Goal: Information Seeking & Learning: Compare options

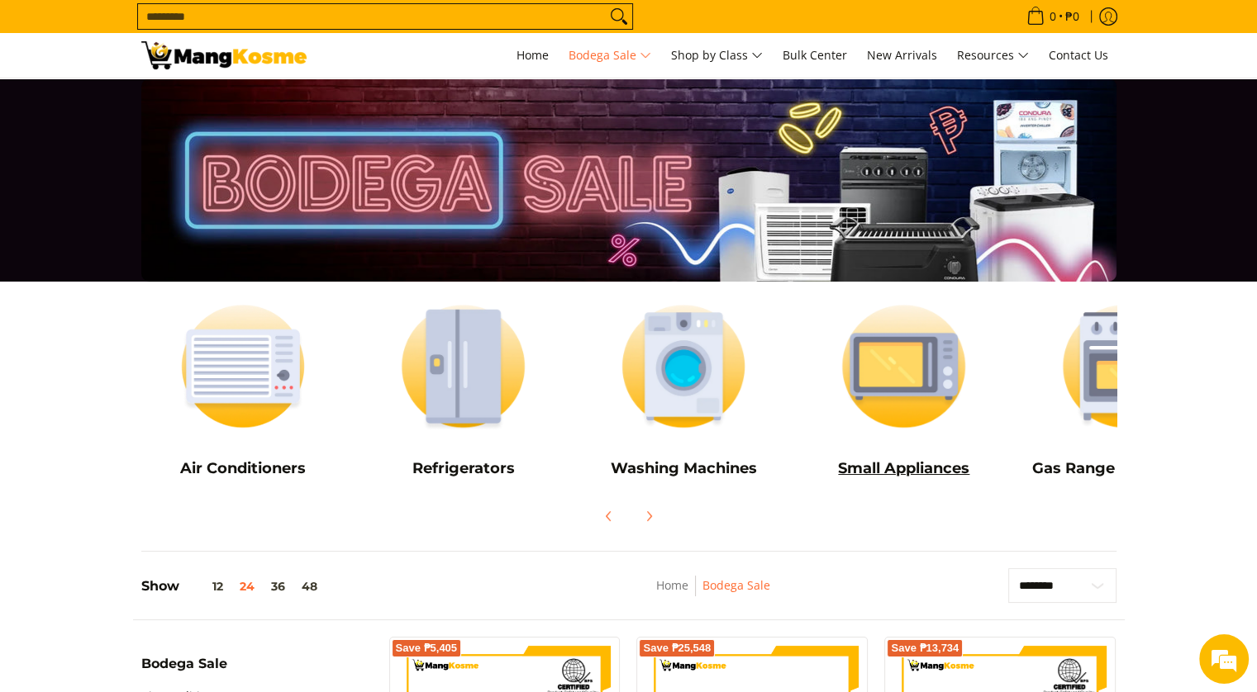
click at [904, 468] on h5 "Small Appliances" at bounding box center [904, 468] width 204 height 19
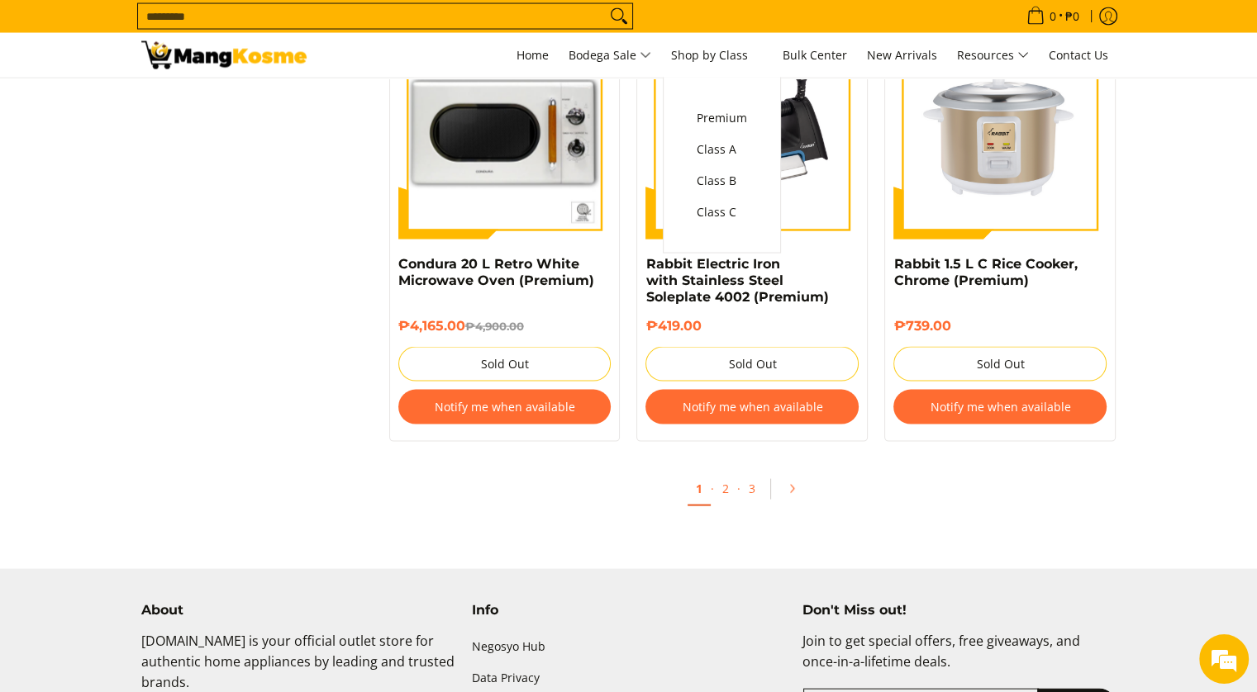
scroll to position [3323, 0]
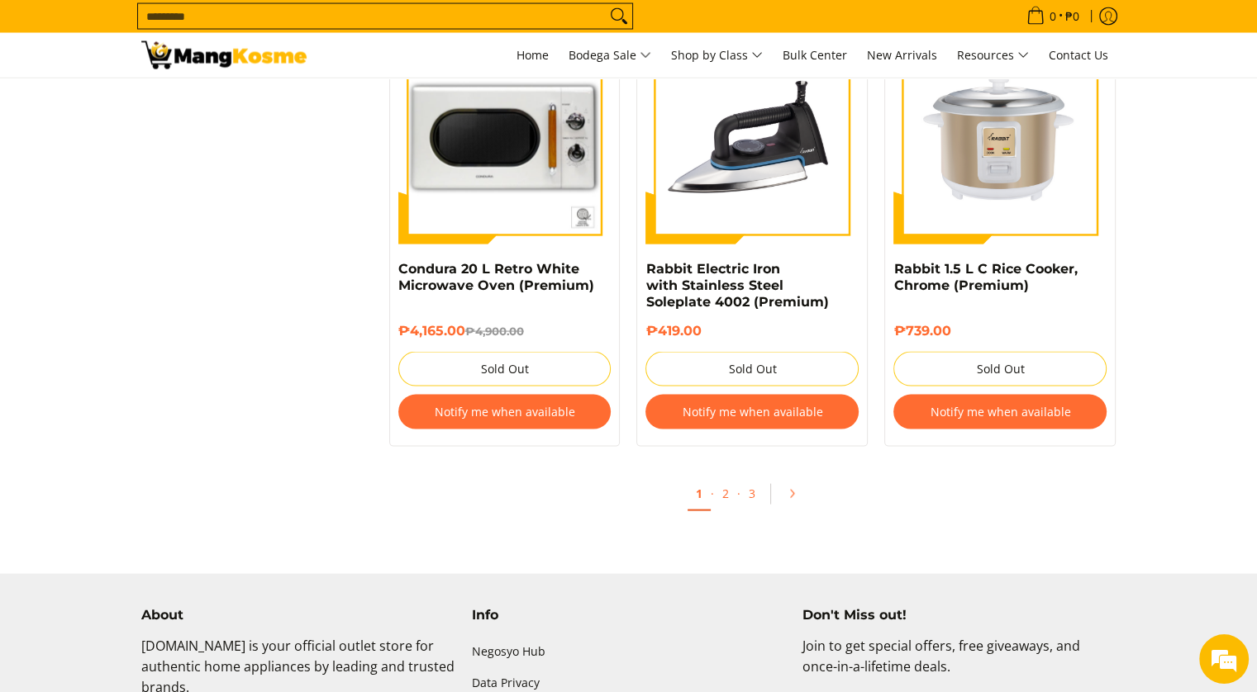
click at [269, 12] on input "Search..." at bounding box center [372, 16] width 468 height 25
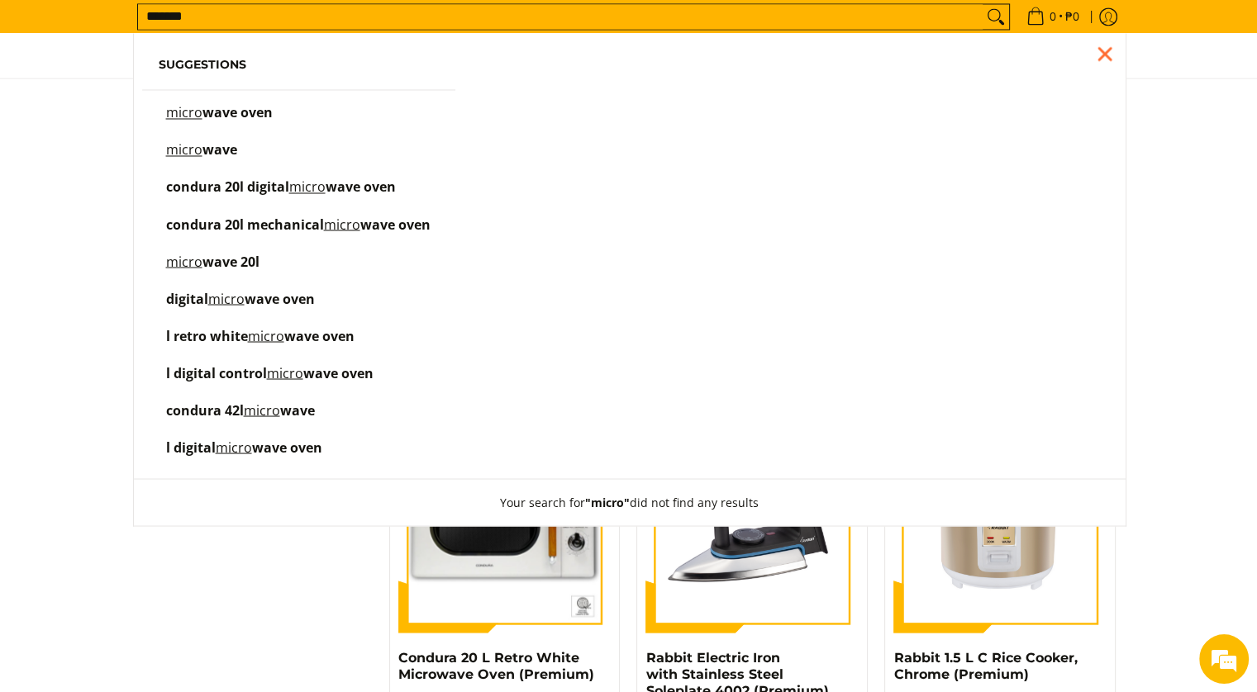
scroll to position [2869, 0]
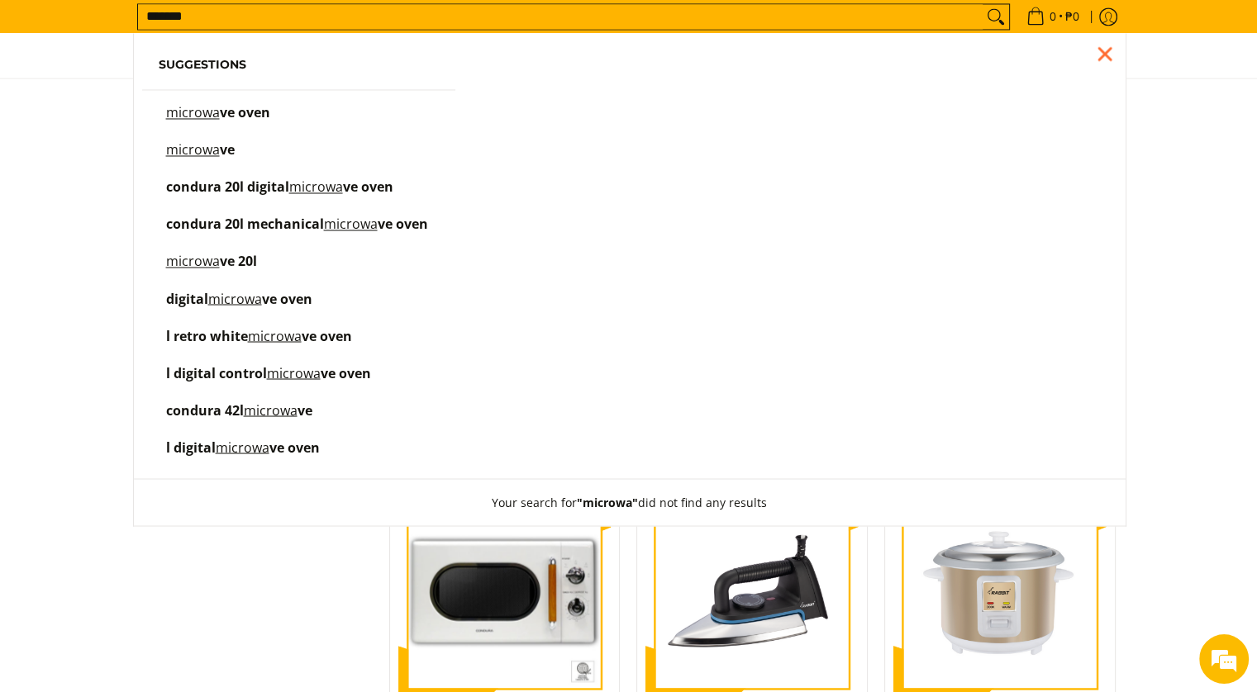
type input "*******"
click at [238, 110] on span "ve oven" at bounding box center [245, 112] width 50 height 18
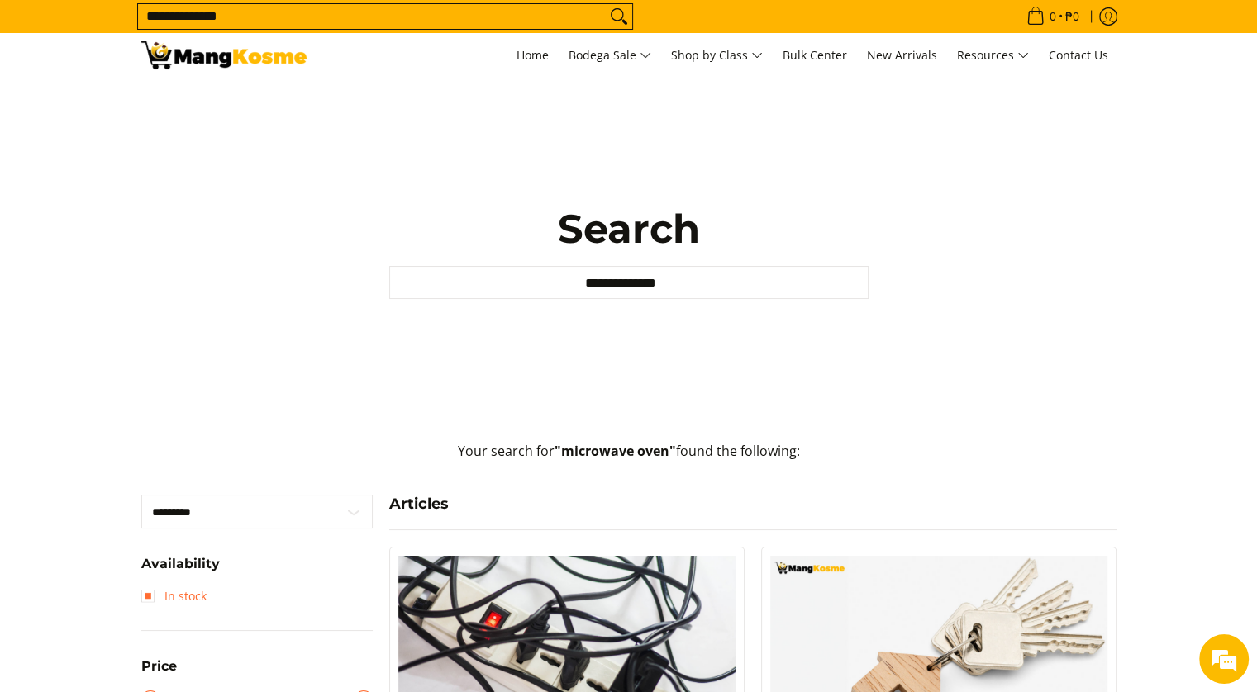
click at [145, 596] on link "In stock" at bounding box center [173, 596] width 65 height 26
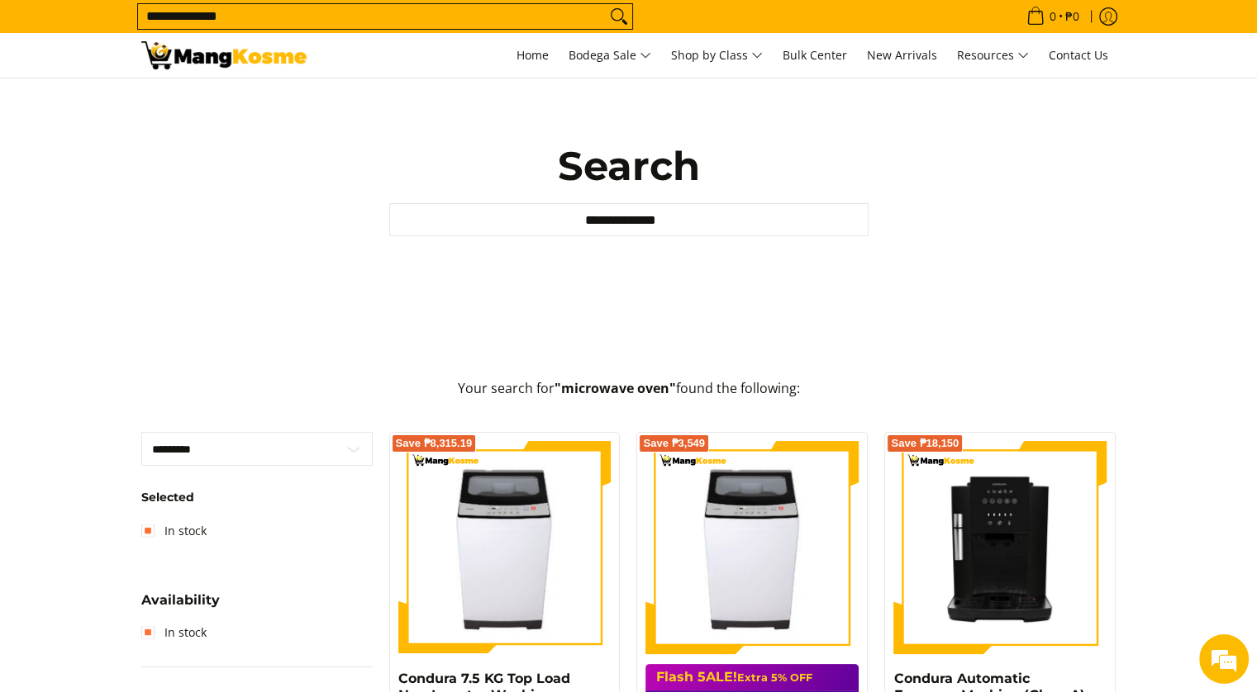
scroll to position [83, 0]
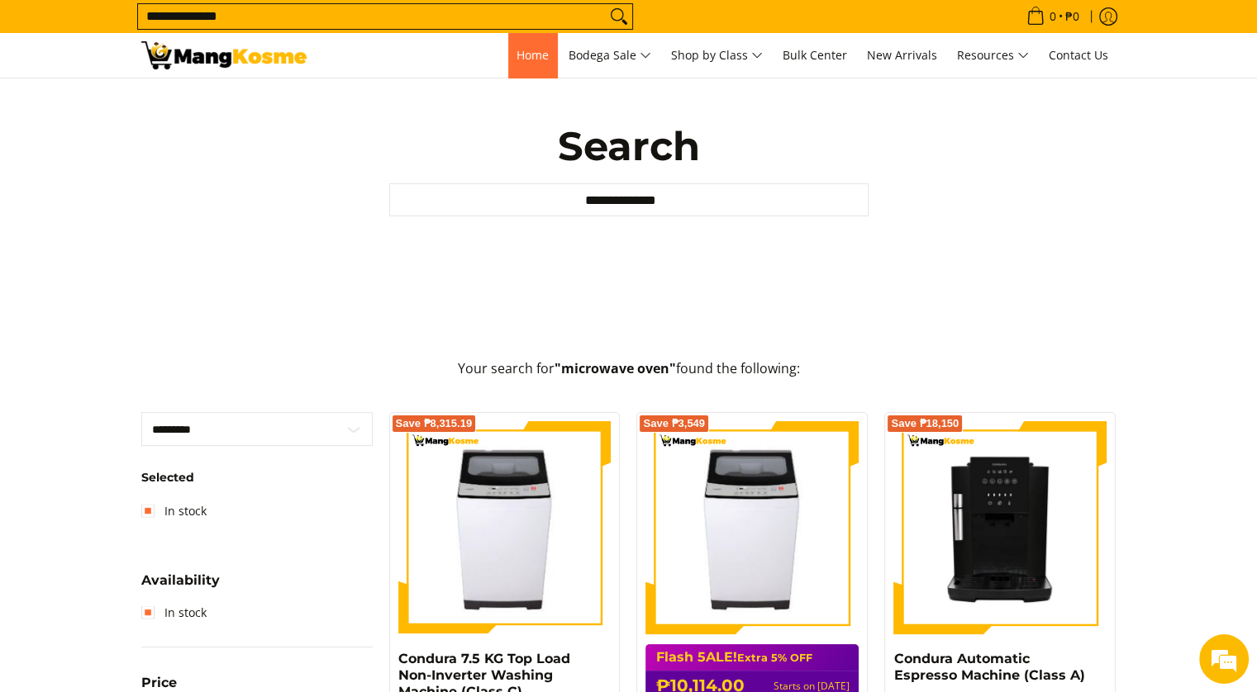
click at [530, 54] on span "Home" at bounding box center [532, 55] width 32 height 16
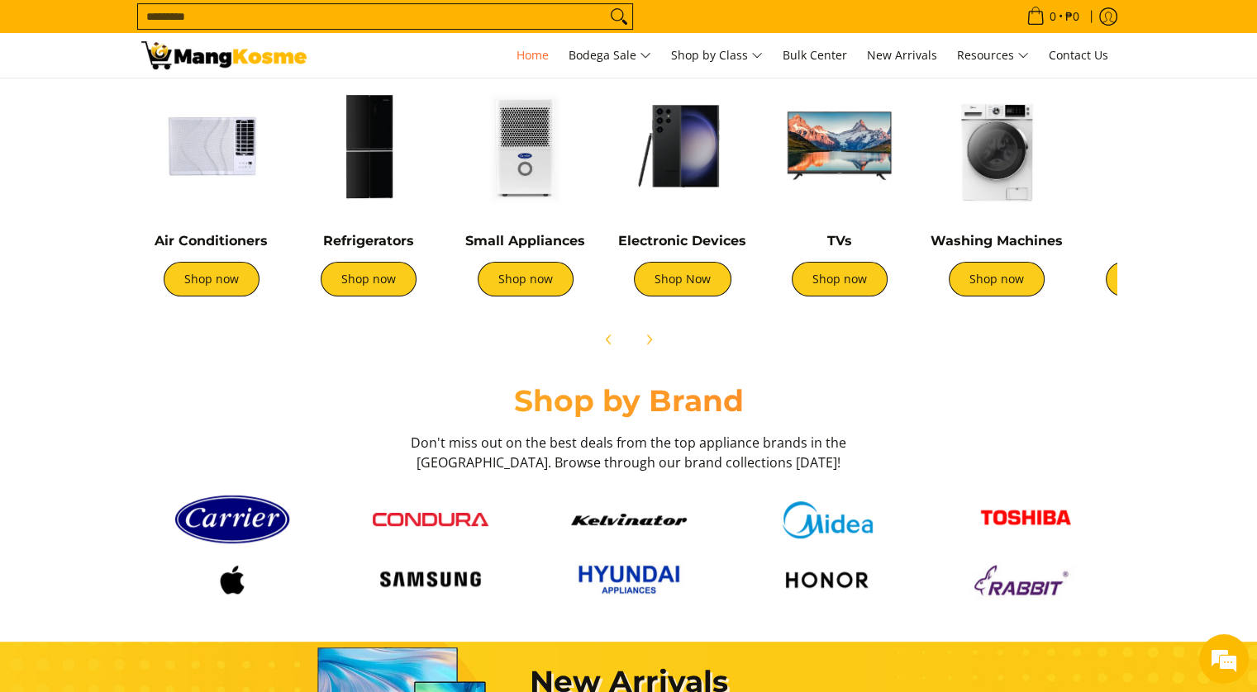
scroll to position [661, 0]
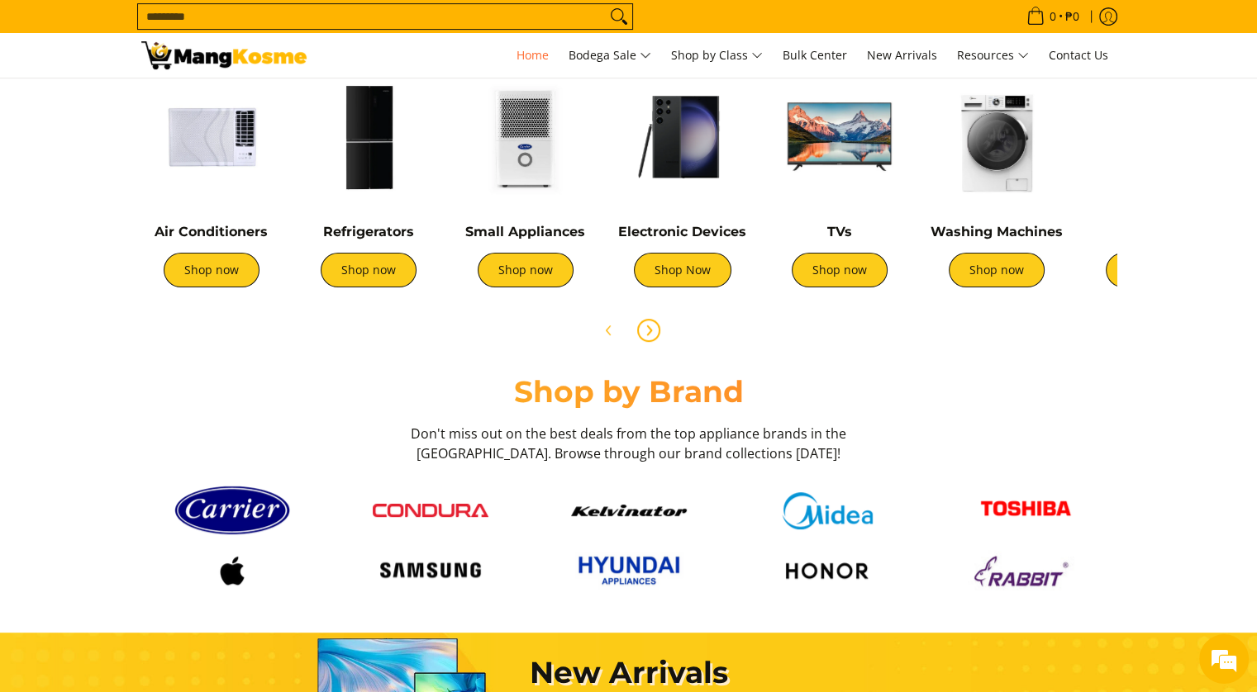
click at [645, 331] on icon "Next" at bounding box center [648, 330] width 13 height 13
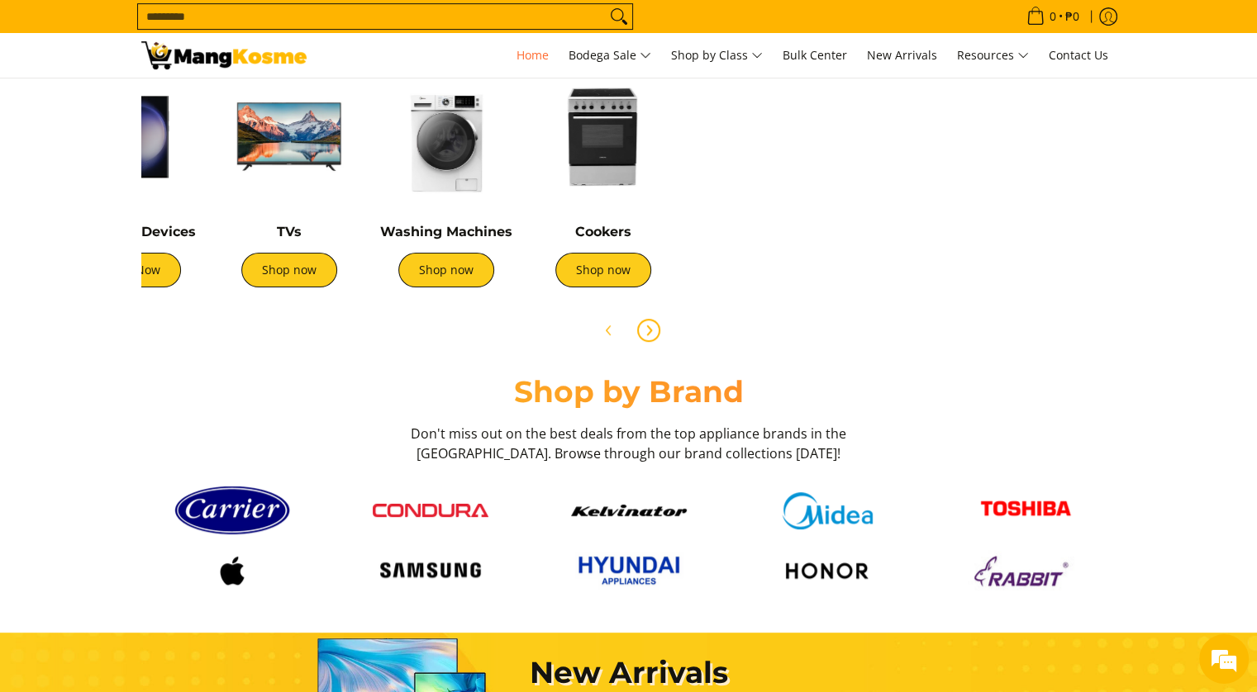
scroll to position [0, 550]
click at [608, 333] on icon "Previous" at bounding box center [608, 330] width 4 height 9
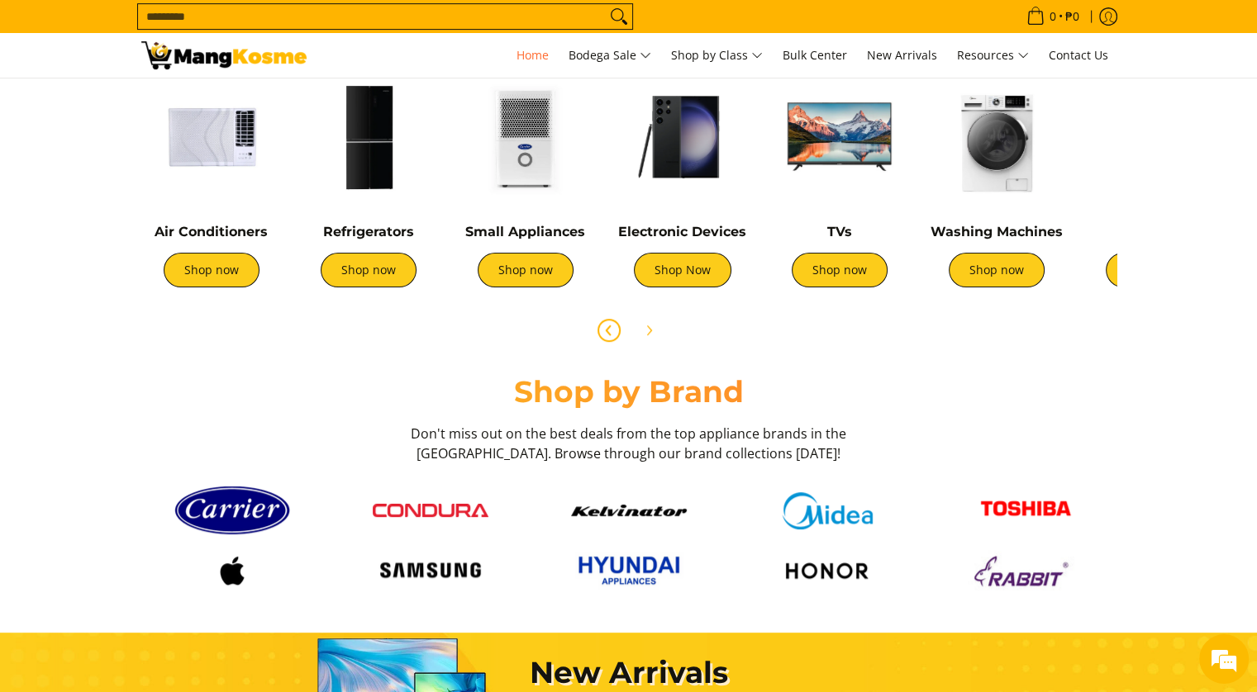
scroll to position [0, 1314]
click at [693, 159] on img at bounding box center [682, 137] width 140 height 140
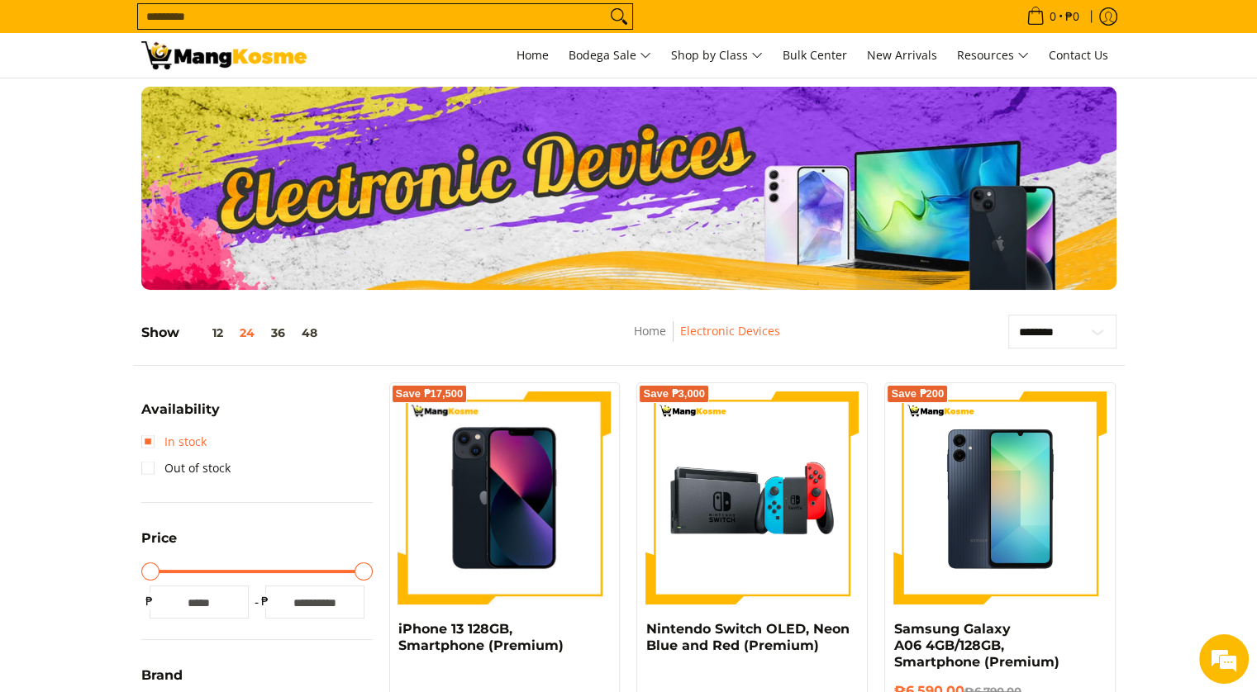
click at [156, 444] on link "In stock" at bounding box center [173, 442] width 65 height 26
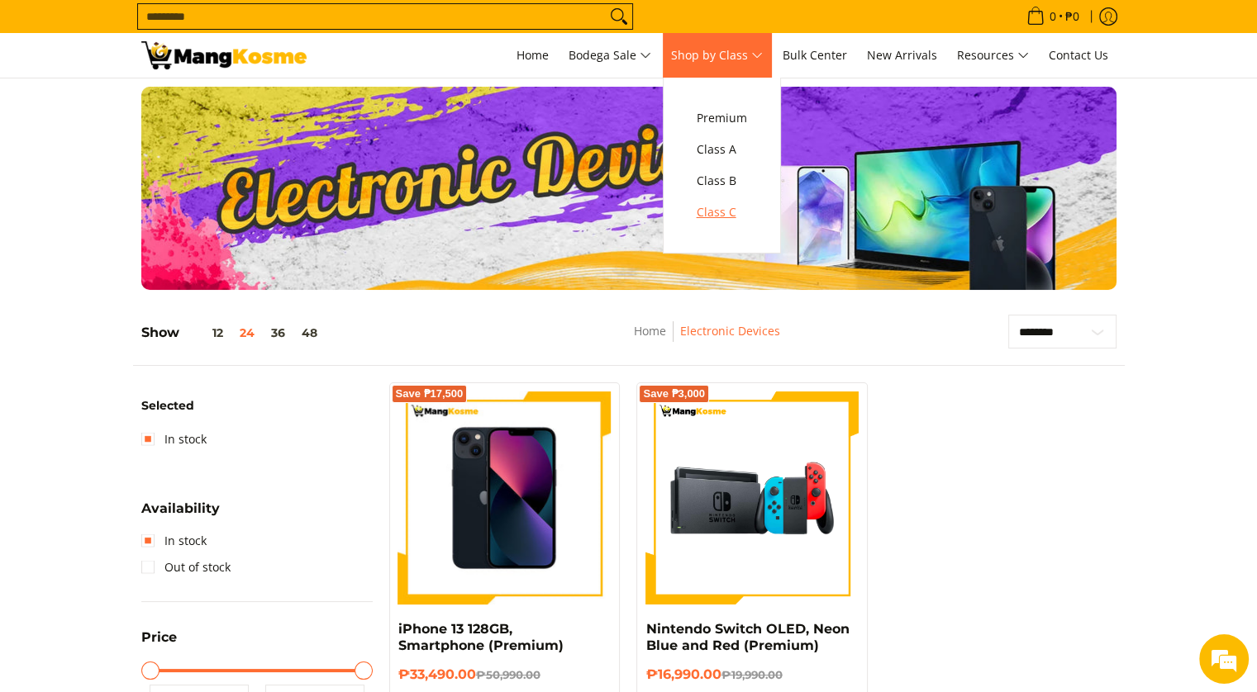
click at [722, 209] on span "Class C" at bounding box center [722, 212] width 50 height 21
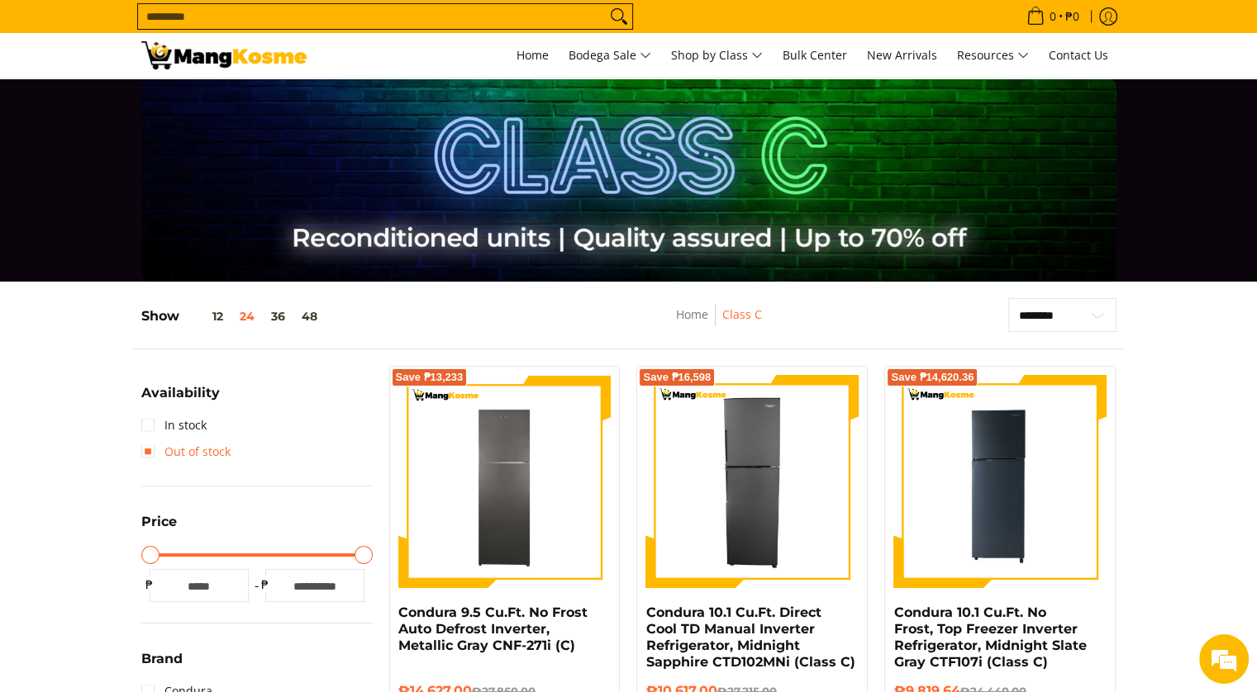
click at [182, 448] on link "Out of stock" at bounding box center [185, 452] width 89 height 26
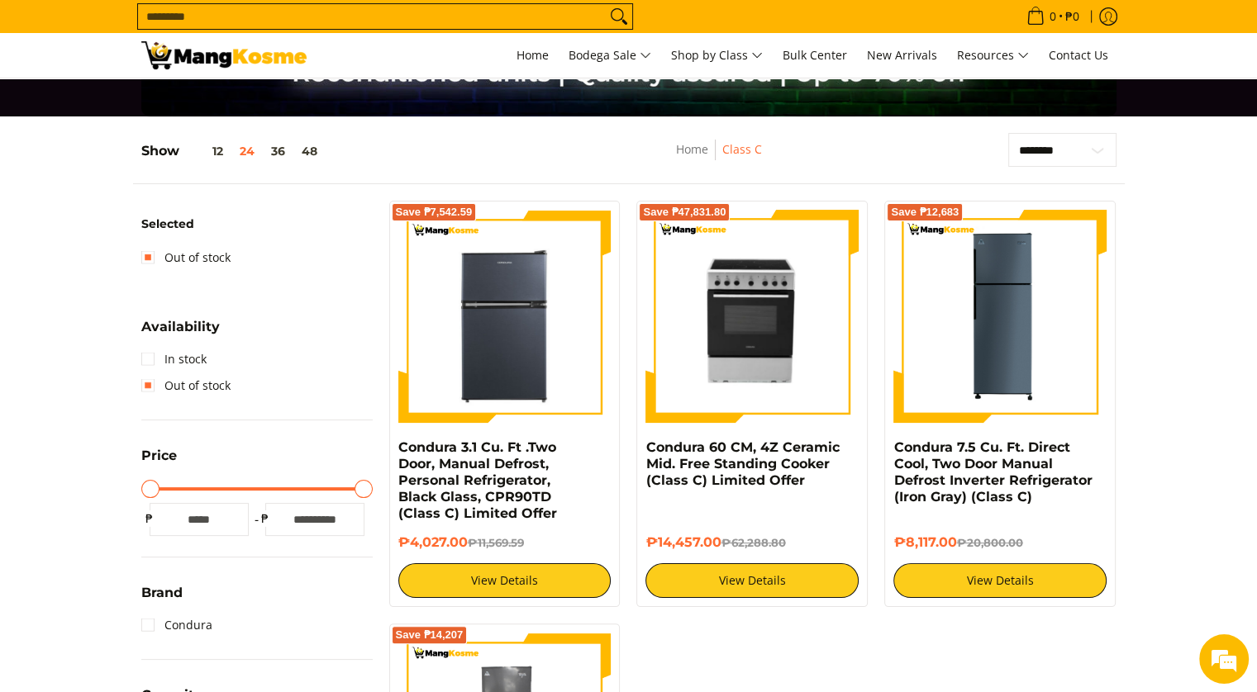
scroll to position [219, 0]
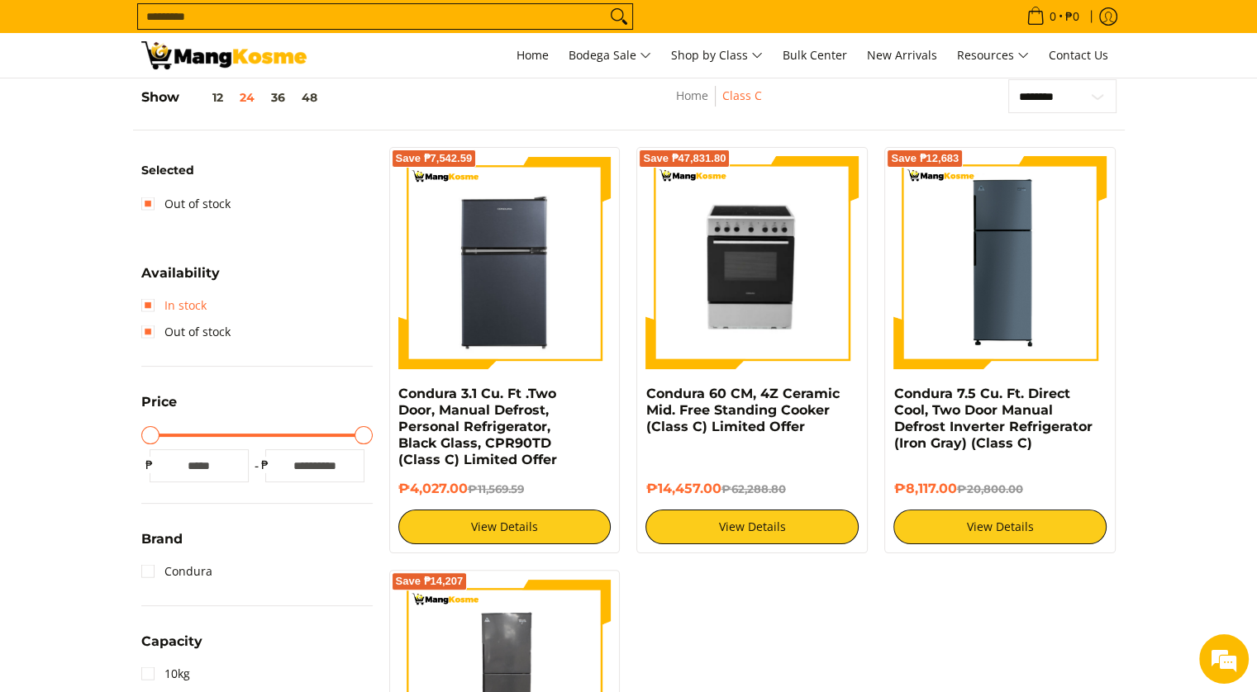
click at [187, 298] on link "In stock" at bounding box center [173, 306] width 65 height 26
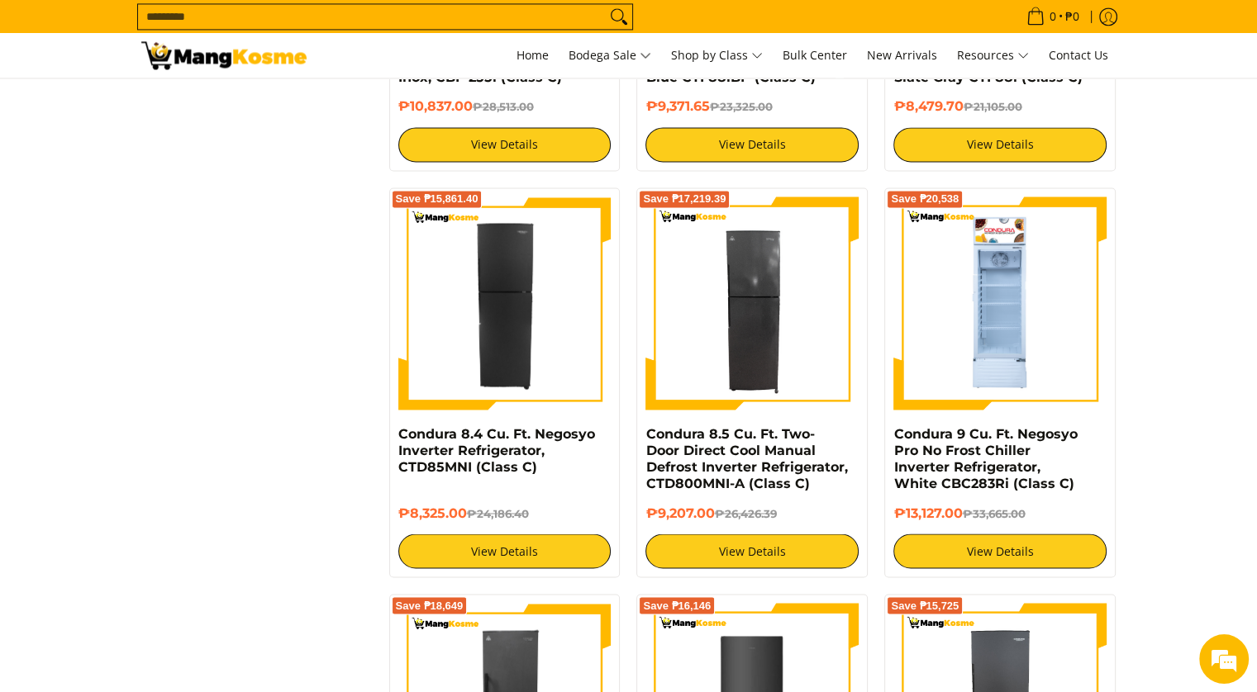
scroll to position [2615, 0]
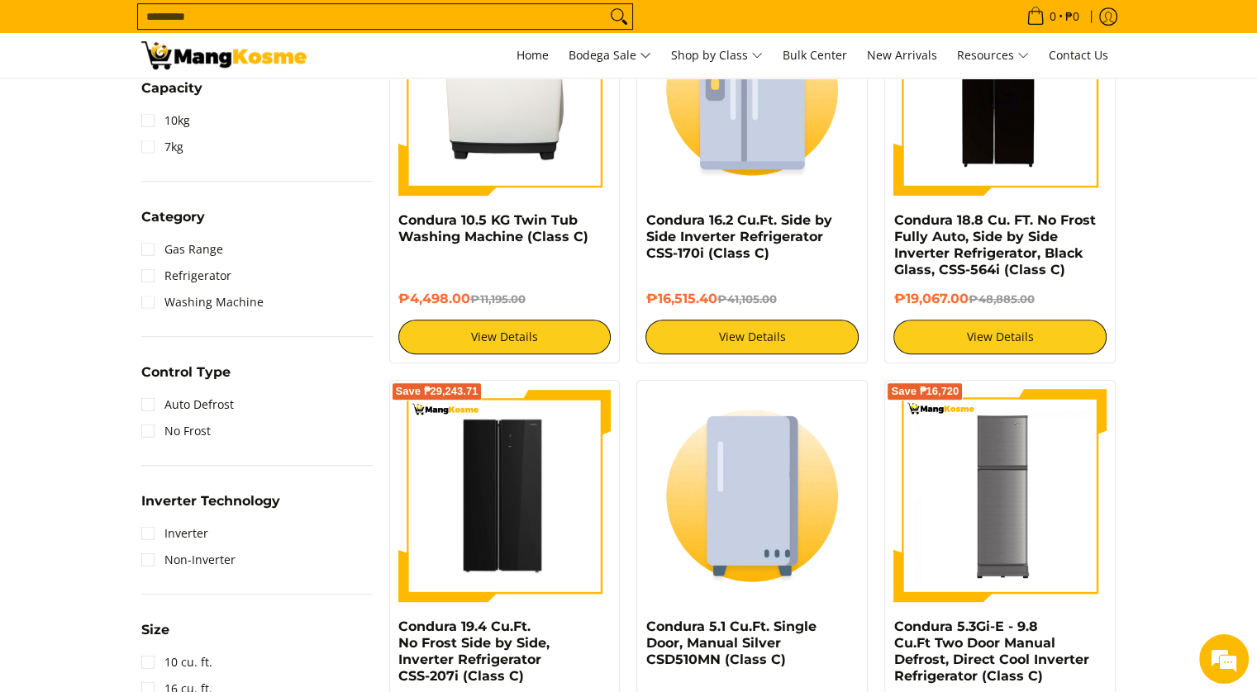
scroll to position [193, 0]
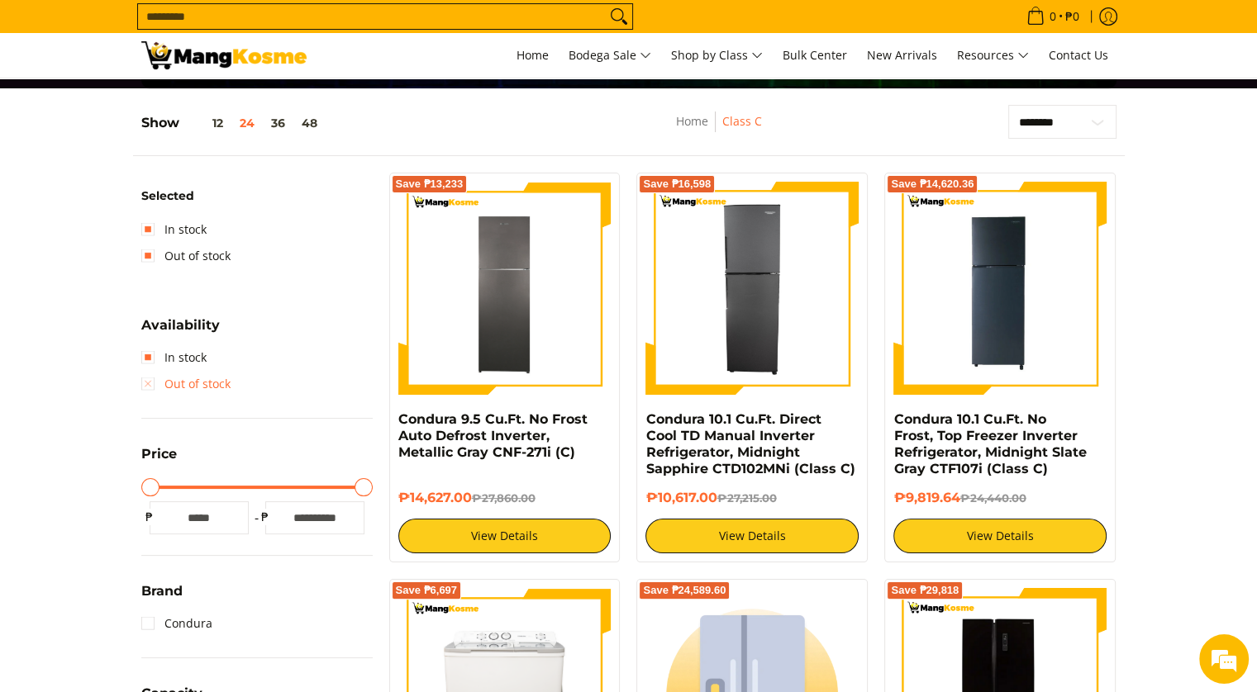
click at [156, 378] on link "Out of stock" at bounding box center [185, 384] width 89 height 26
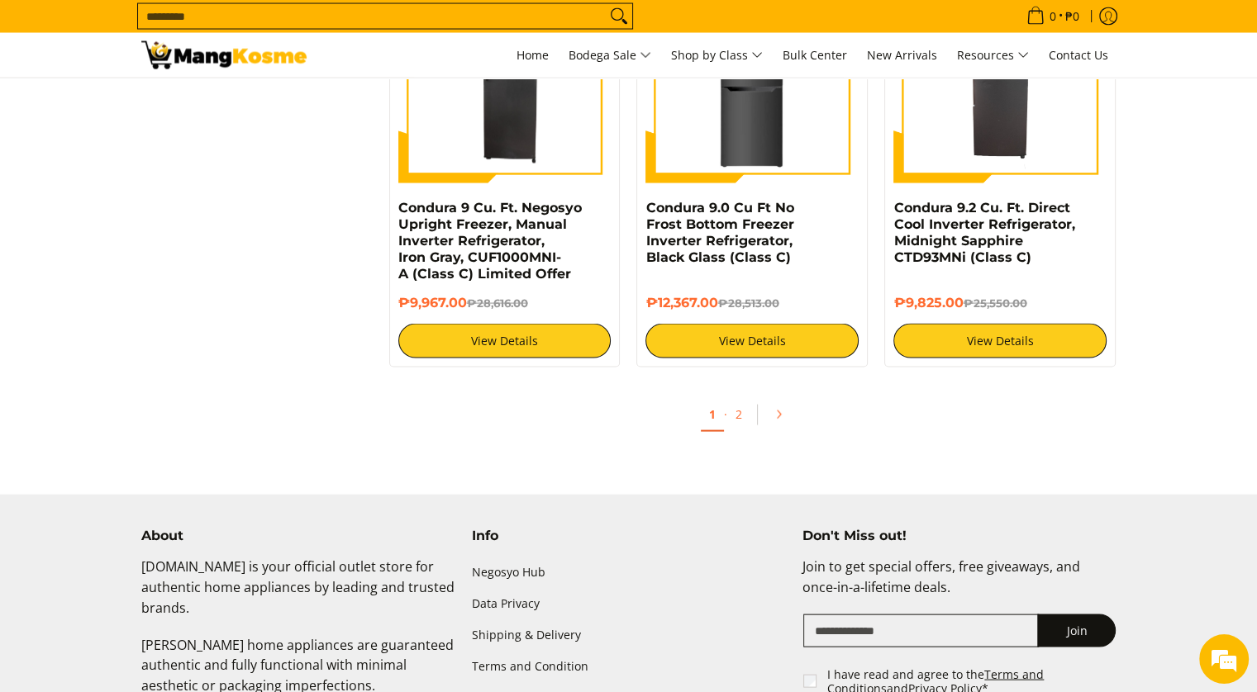
scroll to position [3137, 0]
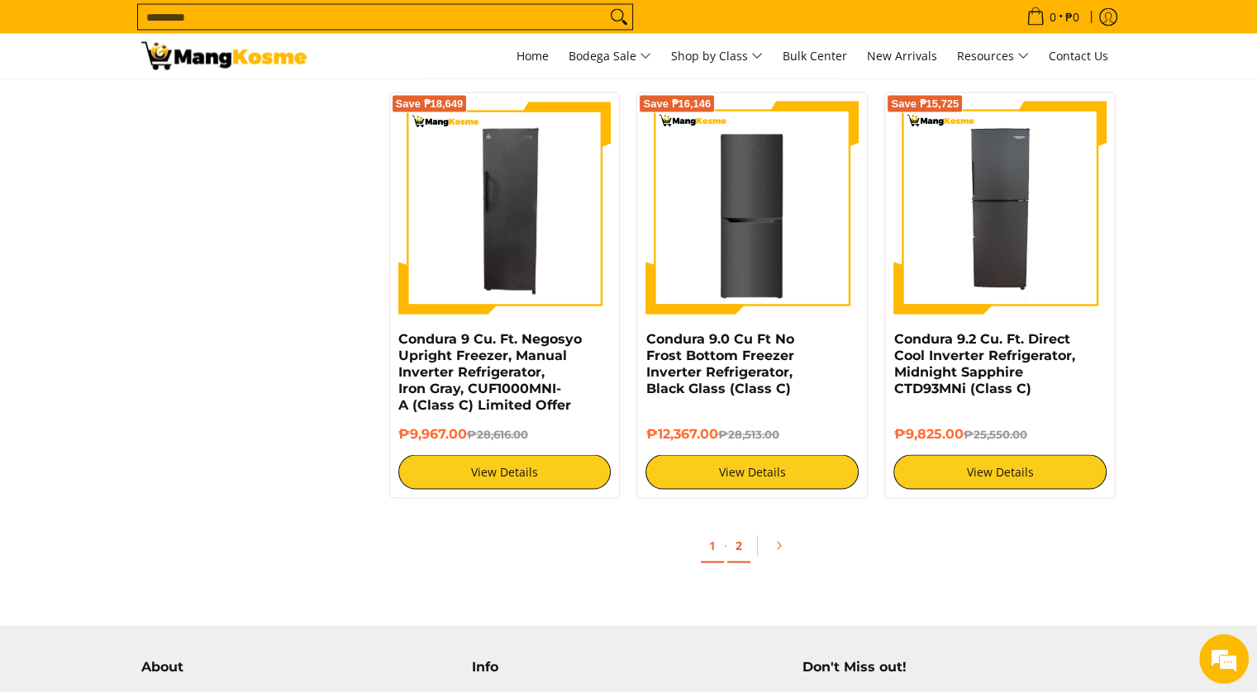
click at [735, 549] on link "2" at bounding box center [738, 546] width 23 height 34
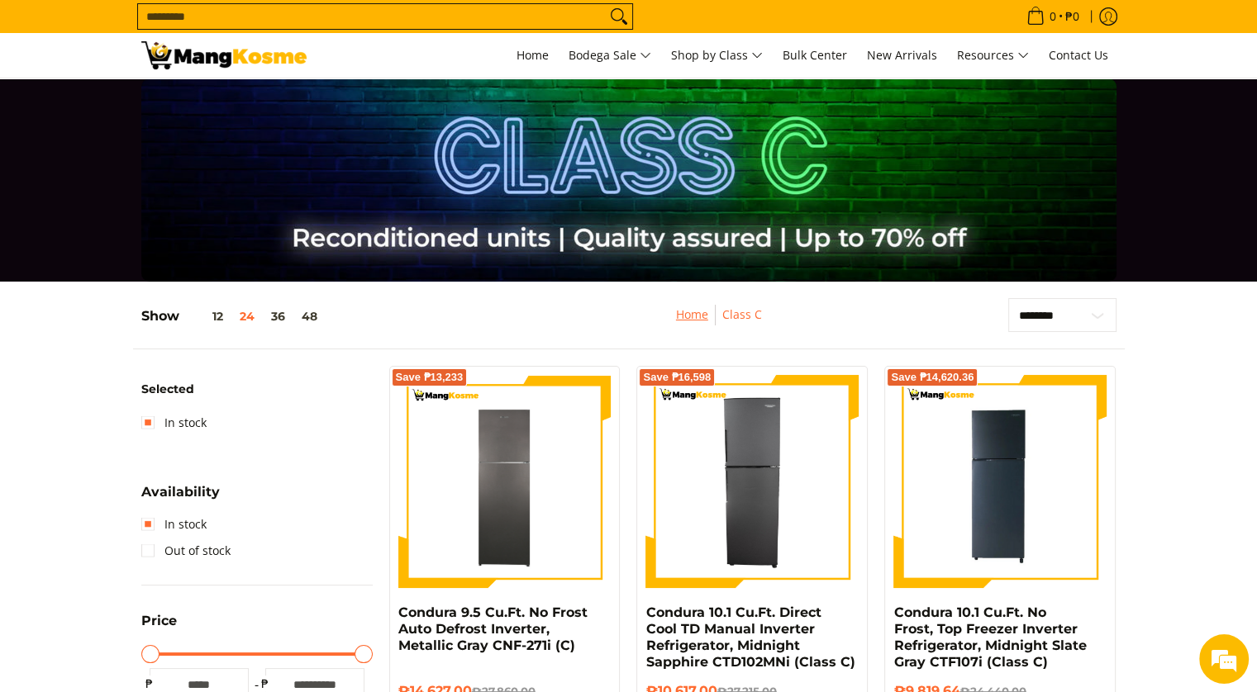
click at [700, 312] on link "Home" at bounding box center [692, 315] width 32 height 16
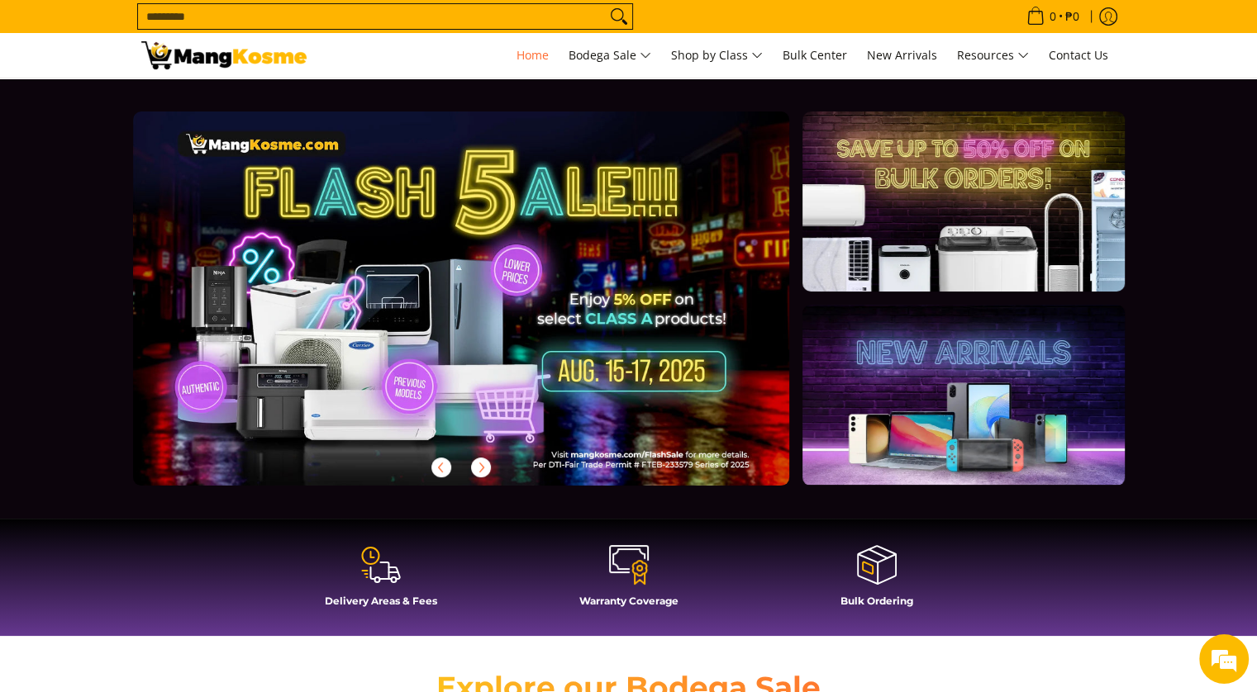
drag, startPoint x: 1256, startPoint y: 43, endPoint x: 1263, endPoint y: 62, distance: 20.1
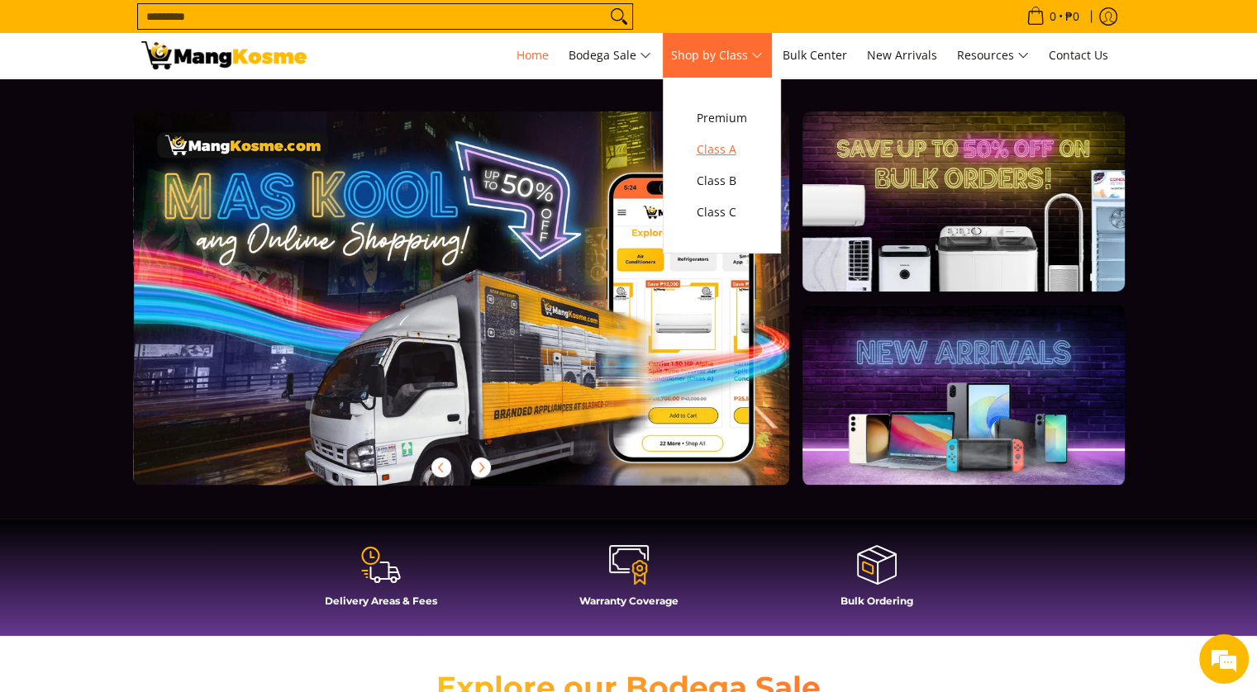
scroll to position [0, 657]
click at [732, 150] on span "Class A" at bounding box center [722, 150] width 50 height 21
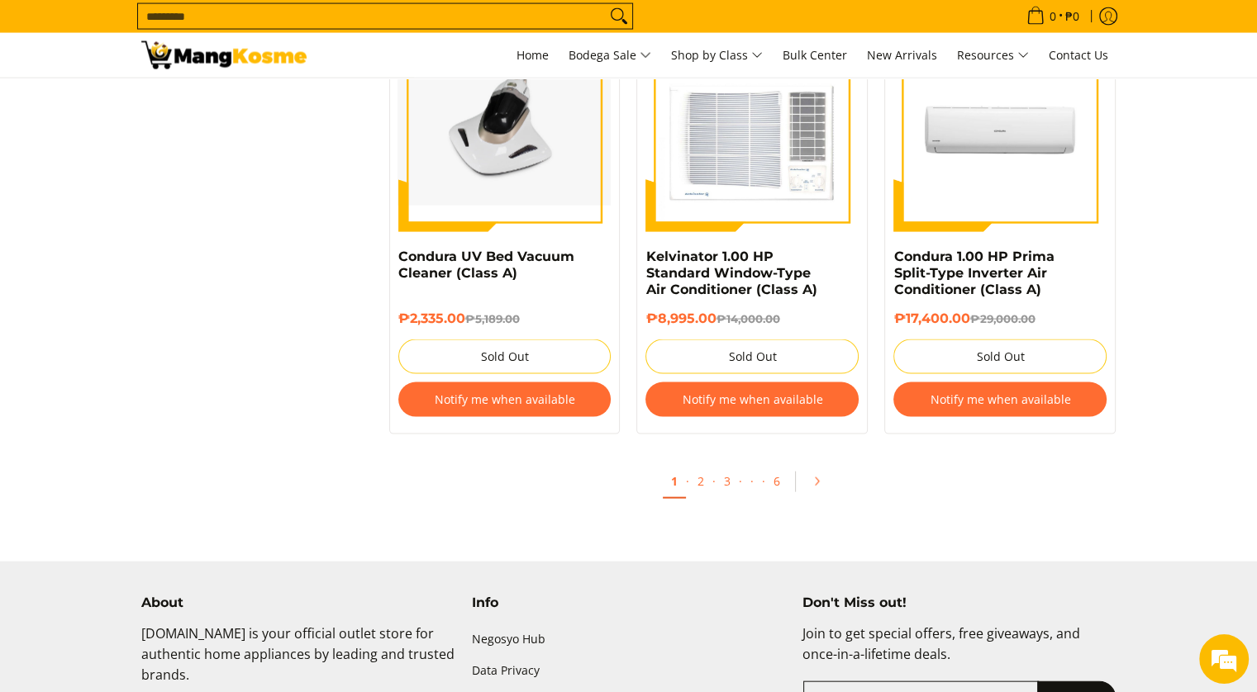
scroll to position [3494, 0]
